Goal: Task Accomplishment & Management: Use online tool/utility

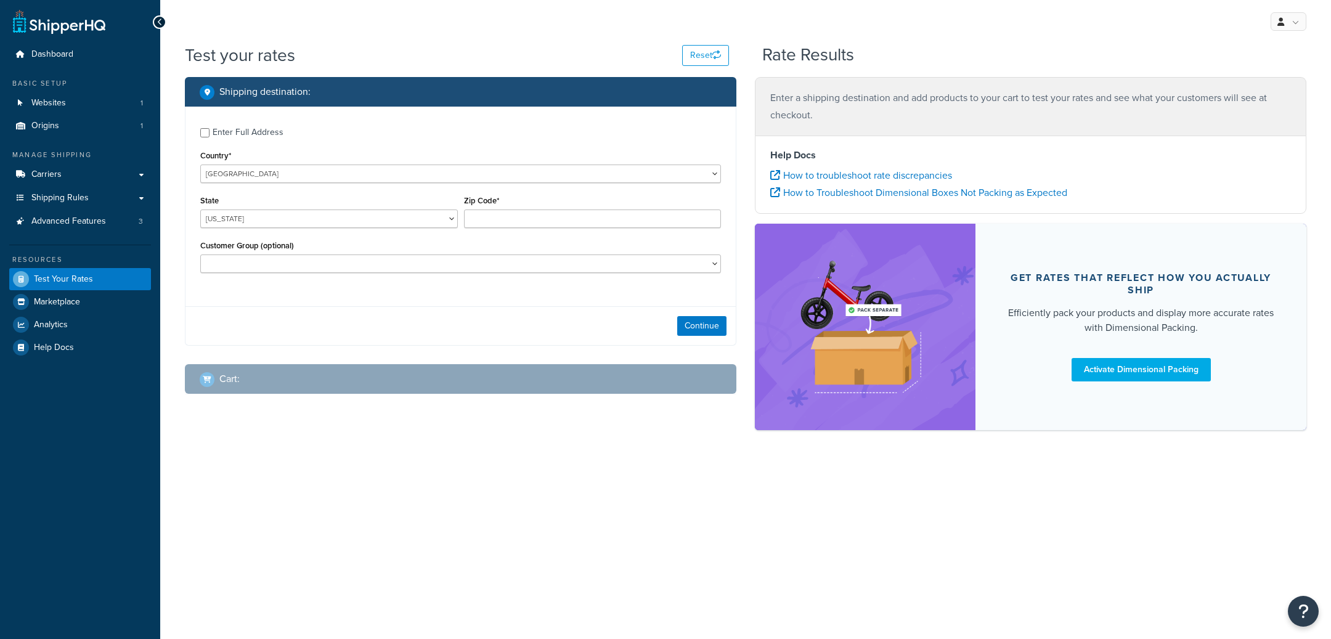
click at [99, 184] on link "Carriers" at bounding box center [80, 174] width 142 height 23
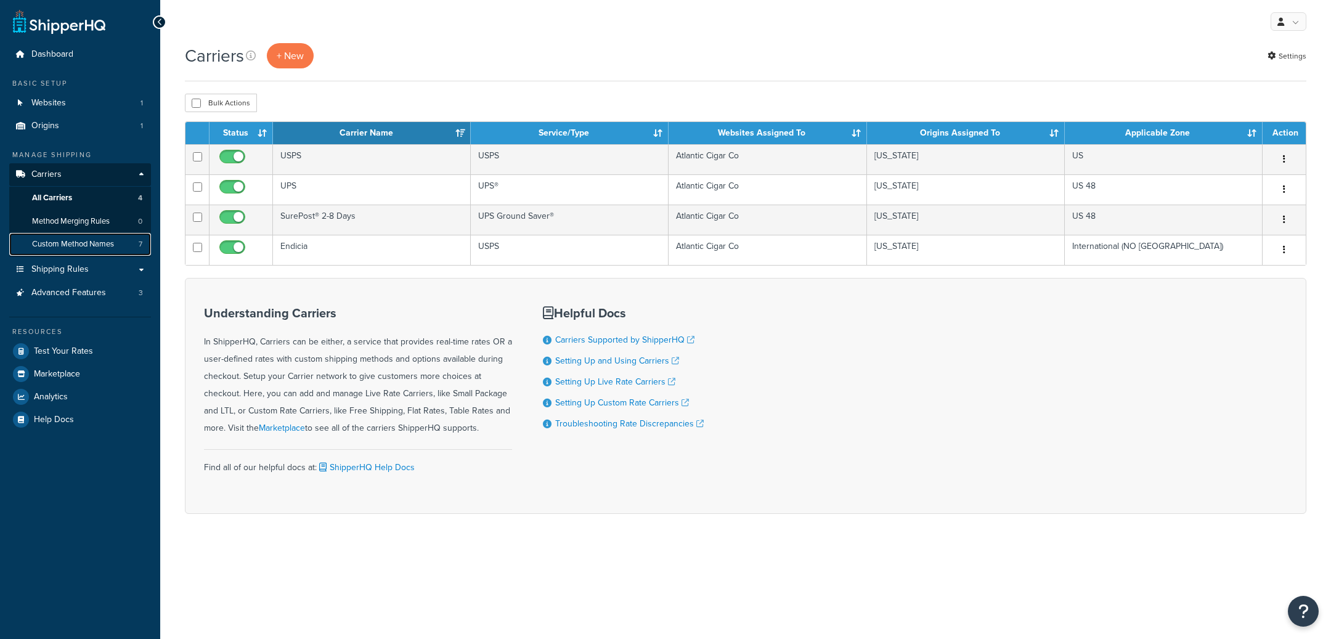
click at [109, 245] on span "Custom Method Names" at bounding box center [73, 244] width 82 height 10
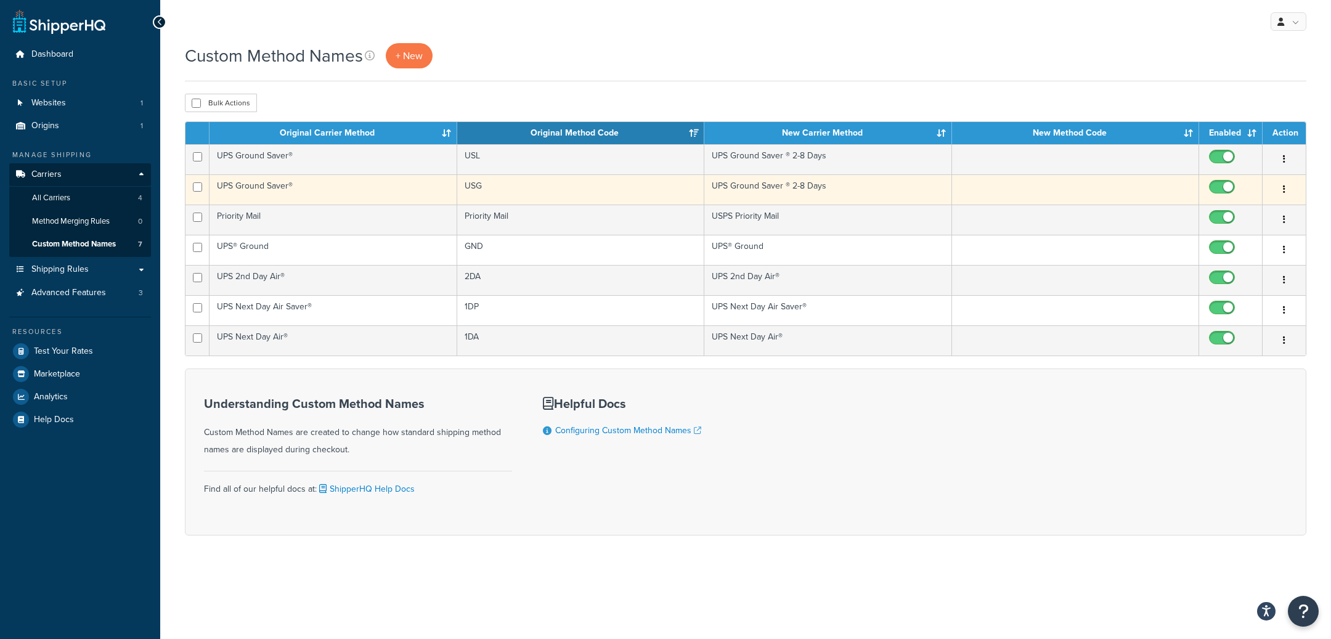
click at [583, 192] on td "USG" at bounding box center [581, 189] width 248 height 30
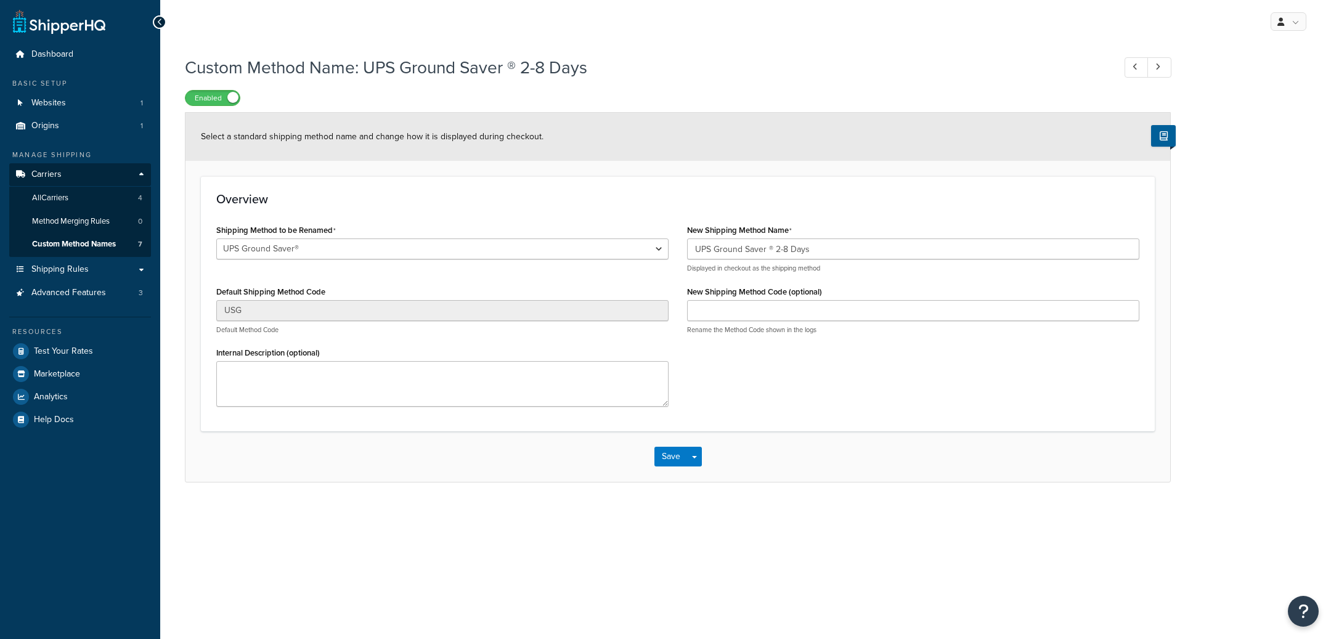
select select "216243"
